Goal: Ask a question

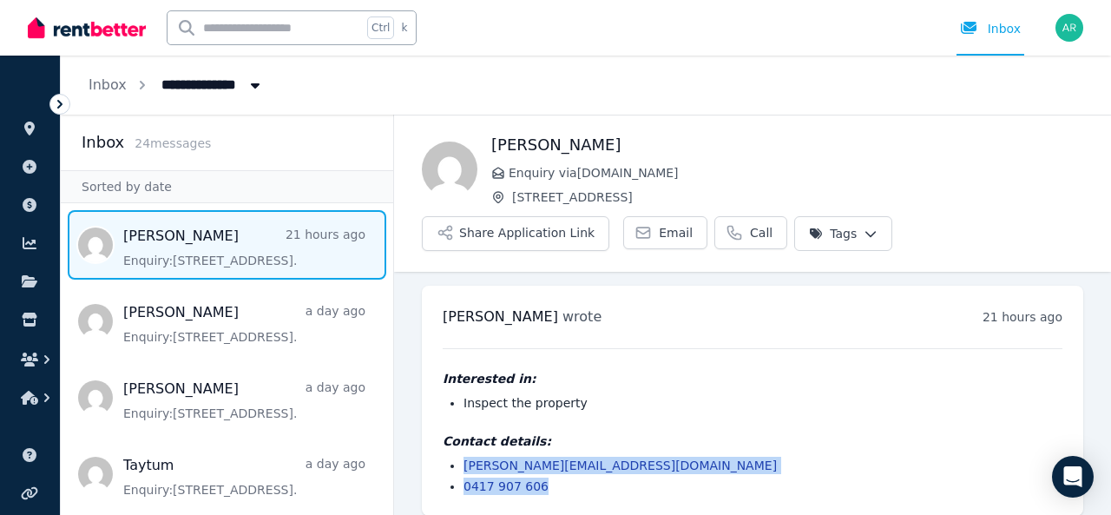
scroll to position [14, 0]
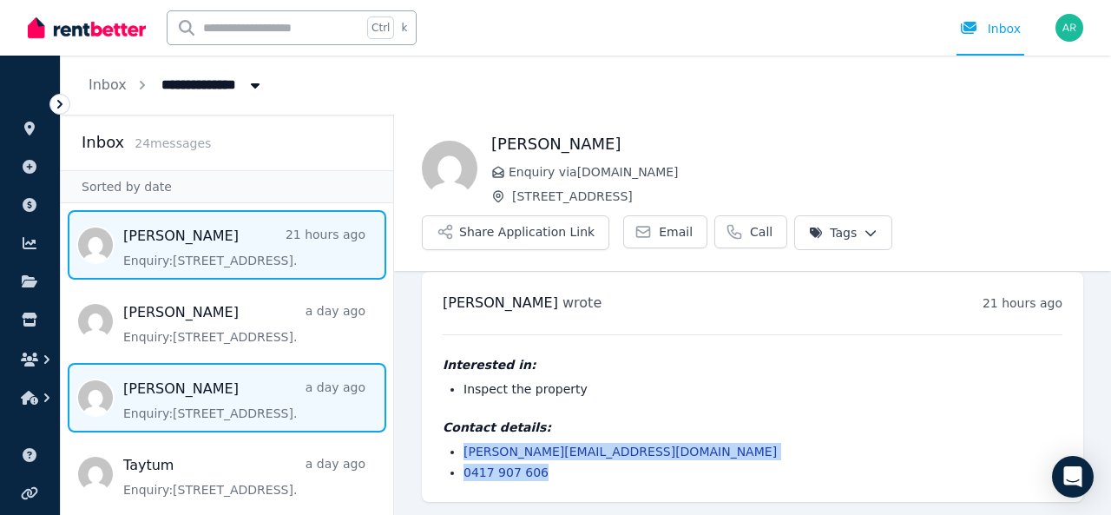
click at [215, 420] on span "Message list" at bounding box center [227, 397] width 332 height 69
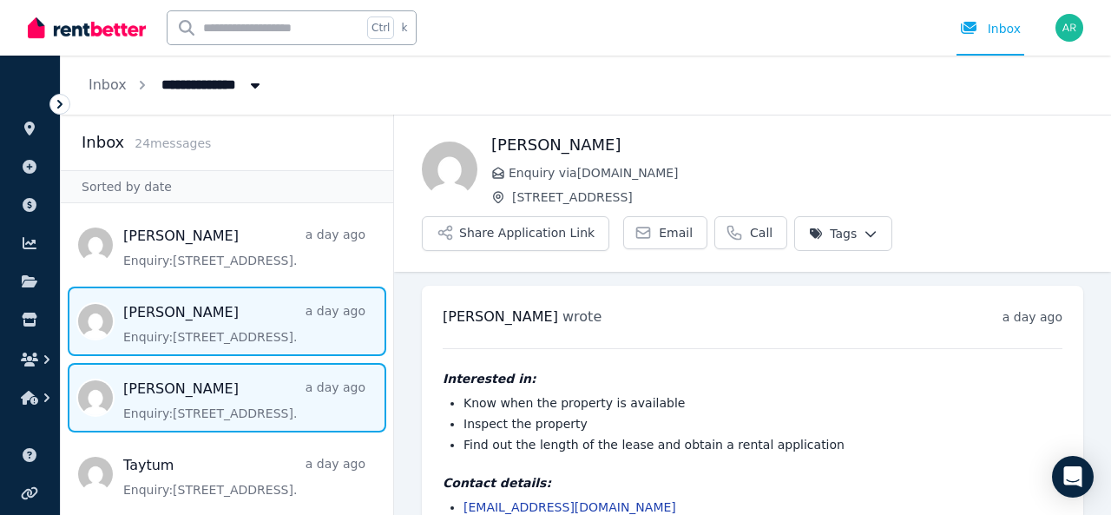
click at [253, 322] on span "Message list" at bounding box center [227, 320] width 332 height 69
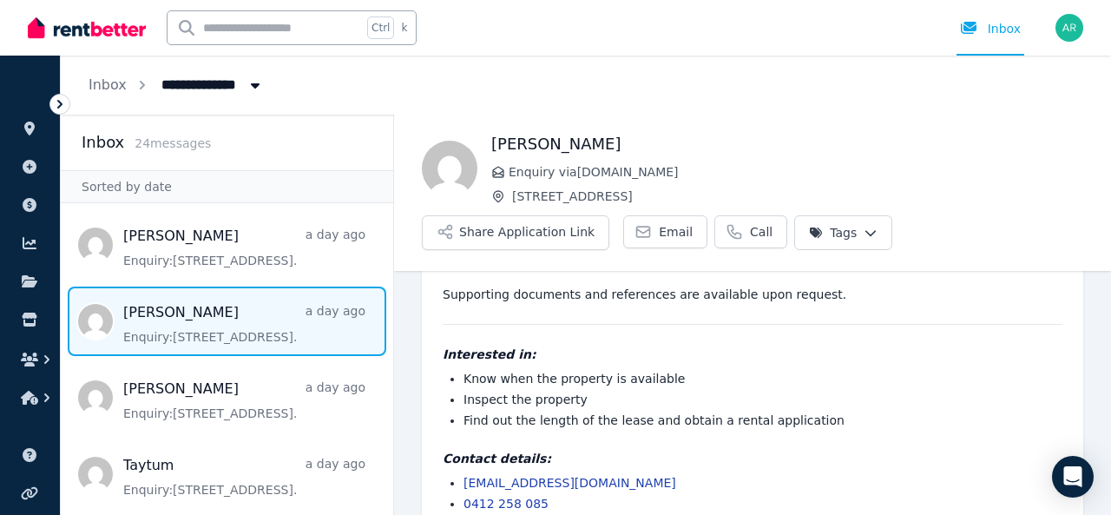
scroll to position [295, 0]
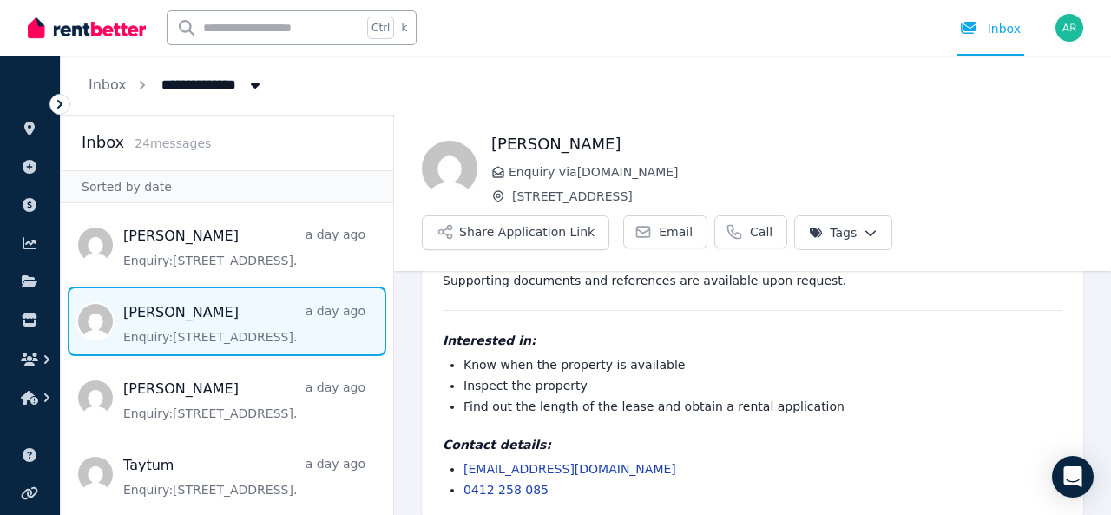
click at [468, 397] on li "Find out the length of the lease and obtain a rental application" at bounding box center [762, 405] width 599 height 17
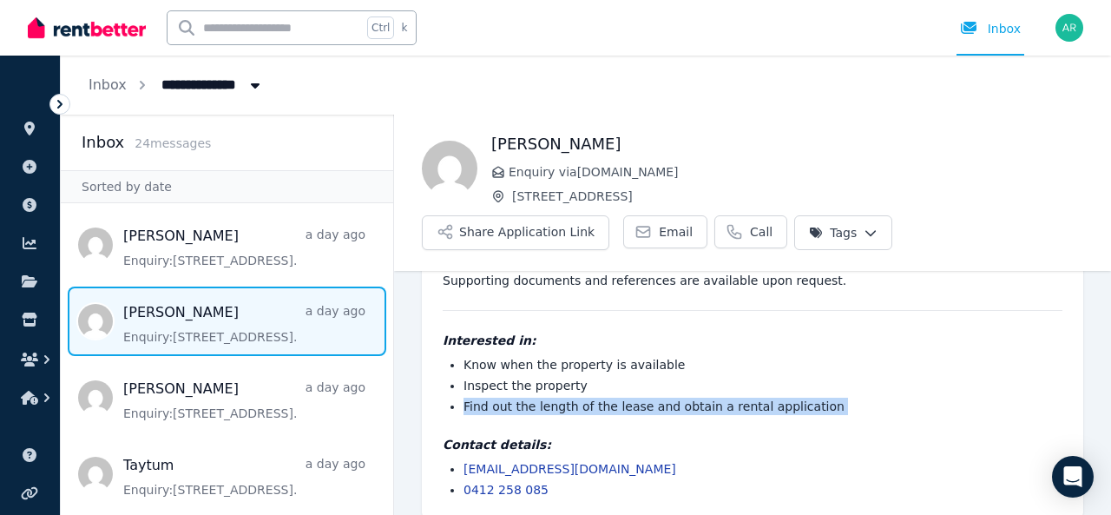
click at [468, 397] on li "Find out the length of the lease and obtain a rental application" at bounding box center [762, 405] width 599 height 17
